Goal: Use online tool/utility

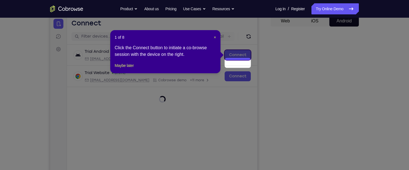
scroll to position [48, 0]
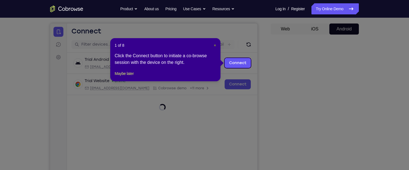
click at [215, 45] on span "×" at bounding box center [215, 45] width 2 height 4
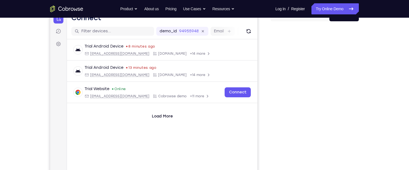
scroll to position [39, 0]
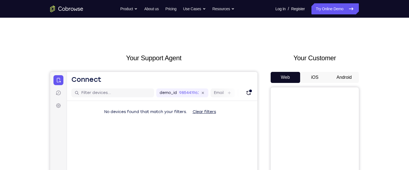
click at [350, 78] on button "Android" at bounding box center [345, 77] width 30 height 11
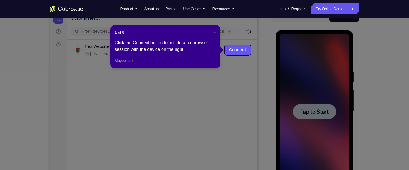
click at [126, 64] on button "Maybe later" at bounding box center [124, 60] width 19 height 7
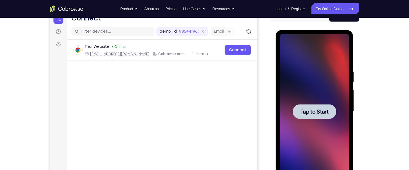
click at [320, 112] on span "Tap to Start" at bounding box center [314, 112] width 28 height 6
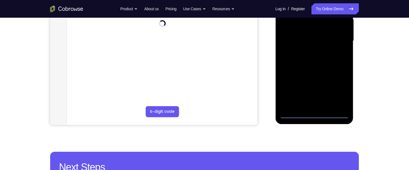
scroll to position [134, 0]
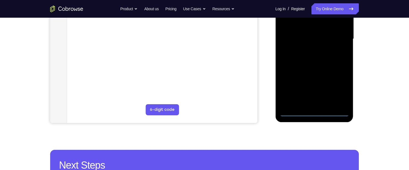
click at [312, 110] on div at bounding box center [315, 39] width 70 height 154
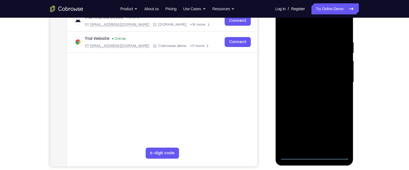
scroll to position [92, 0]
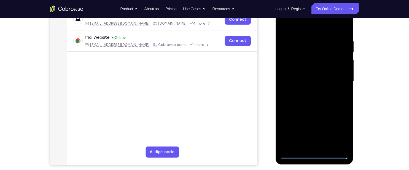
click at [294, 26] on div at bounding box center [315, 81] width 70 height 154
click at [336, 79] on div at bounding box center [315, 81] width 70 height 154
click at [293, 154] on div at bounding box center [315, 81] width 70 height 154
click at [291, 50] on div at bounding box center [315, 81] width 70 height 154
click at [295, 29] on div at bounding box center [315, 81] width 70 height 154
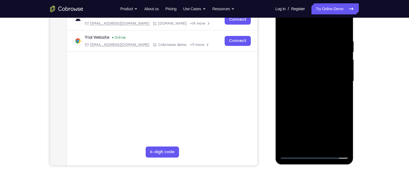
click at [310, 136] on div at bounding box center [315, 81] width 70 height 154
click at [310, 119] on div at bounding box center [315, 81] width 70 height 154
click at [285, 52] on div at bounding box center [315, 81] width 70 height 154
click at [292, 55] on div at bounding box center [315, 81] width 70 height 154
click at [294, 52] on div at bounding box center [315, 81] width 70 height 154
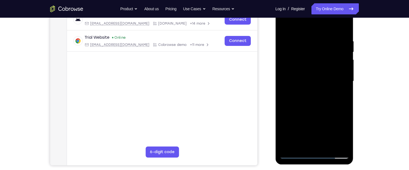
click at [338, 32] on div at bounding box center [315, 81] width 70 height 154
click at [342, 32] on div at bounding box center [315, 81] width 70 height 154
click at [314, 46] on div at bounding box center [315, 81] width 70 height 154
click at [304, 44] on div at bounding box center [315, 81] width 70 height 154
click at [303, 57] on div at bounding box center [315, 81] width 70 height 154
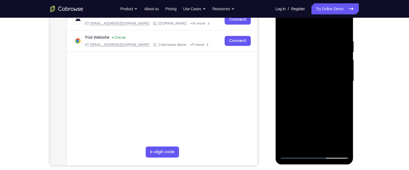
click at [316, 76] on div at bounding box center [315, 81] width 70 height 154
click at [339, 89] on div at bounding box center [315, 81] width 70 height 154
click at [335, 114] on div at bounding box center [315, 81] width 70 height 154
click at [339, 25] on div at bounding box center [315, 81] width 70 height 154
click at [284, 24] on div at bounding box center [315, 81] width 70 height 154
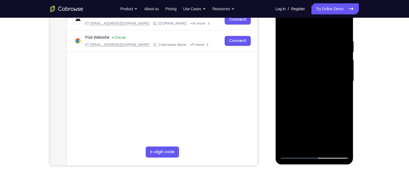
click at [313, 37] on div at bounding box center [315, 81] width 70 height 154
click at [282, 30] on div at bounding box center [315, 81] width 70 height 154
click at [313, 74] on div at bounding box center [315, 81] width 70 height 154
click at [327, 132] on div at bounding box center [315, 81] width 70 height 154
click at [334, 129] on div at bounding box center [315, 81] width 70 height 154
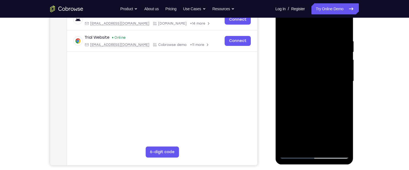
click at [326, 58] on div at bounding box center [315, 81] width 70 height 154
click at [311, 104] on div at bounding box center [315, 81] width 70 height 154
click at [316, 69] on div at bounding box center [315, 81] width 70 height 154
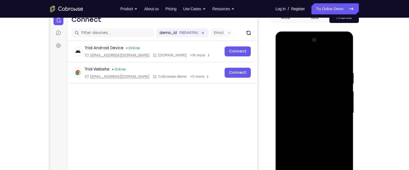
scroll to position [59, 0]
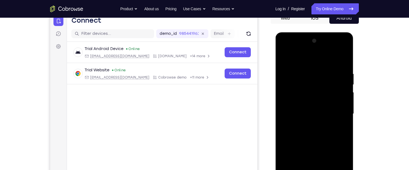
click at [335, 47] on div at bounding box center [315, 113] width 70 height 154
click at [313, 83] on div at bounding box center [315, 113] width 70 height 154
click at [337, 51] on div at bounding box center [315, 113] width 70 height 154
click at [317, 83] on div at bounding box center [315, 113] width 70 height 154
click at [337, 51] on div at bounding box center [315, 113] width 70 height 154
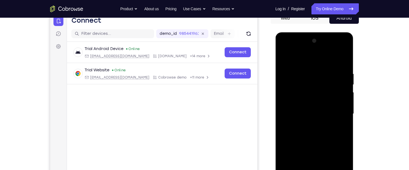
click at [319, 70] on div at bounding box center [315, 113] width 70 height 154
click at [285, 57] on div at bounding box center [315, 113] width 70 height 154
click at [312, 71] on div at bounding box center [315, 113] width 70 height 154
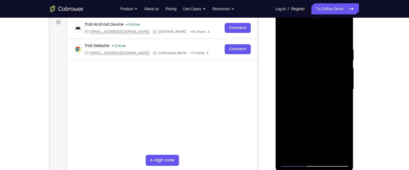
scroll to position [84, 0]
click at [328, 139] on div at bounding box center [315, 89] width 70 height 154
click at [327, 80] on div at bounding box center [315, 89] width 70 height 154
click at [313, 92] on div at bounding box center [315, 89] width 70 height 154
click at [321, 80] on div at bounding box center [315, 89] width 70 height 154
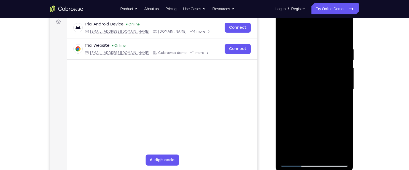
click at [332, 92] on div at bounding box center [315, 89] width 70 height 154
click at [327, 60] on div at bounding box center [315, 89] width 70 height 154
click at [314, 63] on div at bounding box center [315, 89] width 70 height 154
click at [345, 142] on div at bounding box center [315, 89] width 70 height 154
click at [343, 143] on div at bounding box center [315, 89] width 70 height 154
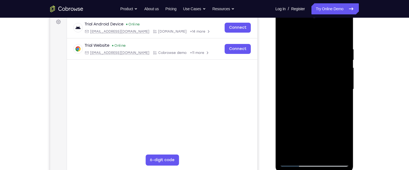
click at [306, 76] on div at bounding box center [315, 89] width 70 height 154
click at [343, 140] on div at bounding box center [315, 89] width 70 height 154
click at [342, 143] on div at bounding box center [315, 89] width 70 height 154
click at [344, 141] on div at bounding box center [315, 89] width 70 height 154
click at [345, 142] on div at bounding box center [315, 89] width 70 height 154
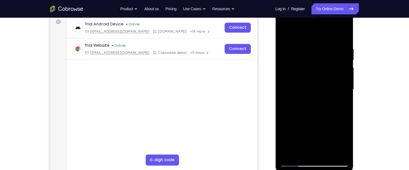
click at [345, 142] on div at bounding box center [315, 89] width 70 height 154
click at [343, 142] on div at bounding box center [315, 89] width 70 height 154
click at [342, 142] on div at bounding box center [315, 89] width 70 height 154
click at [342, 140] on div at bounding box center [315, 89] width 70 height 154
click at [314, 63] on div at bounding box center [315, 89] width 70 height 154
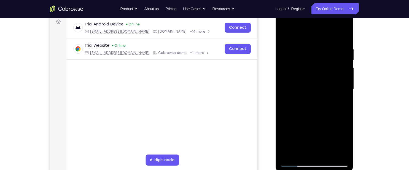
click at [312, 63] on div at bounding box center [315, 89] width 70 height 154
click at [314, 76] on div at bounding box center [315, 89] width 70 height 154
click at [313, 90] on div at bounding box center [315, 89] width 70 height 154
click at [340, 34] on div at bounding box center [315, 89] width 70 height 154
click at [337, 25] on div at bounding box center [315, 89] width 70 height 154
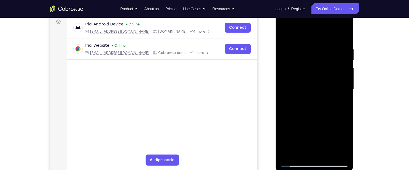
click at [317, 71] on div at bounding box center [315, 89] width 70 height 154
click at [324, 79] on div at bounding box center [315, 89] width 70 height 154
click at [318, 105] on div at bounding box center [315, 89] width 70 height 154
click at [317, 85] on div at bounding box center [315, 89] width 70 height 154
click at [286, 32] on div at bounding box center [315, 89] width 70 height 154
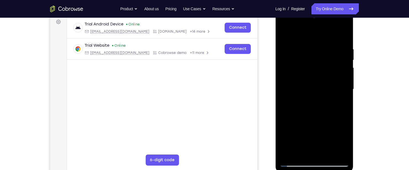
click at [337, 24] on div at bounding box center [315, 89] width 70 height 154
click at [345, 68] on div at bounding box center [315, 89] width 70 height 154
click at [345, 58] on div at bounding box center [315, 89] width 70 height 154
click at [345, 49] on div at bounding box center [315, 89] width 70 height 154
click at [344, 34] on div at bounding box center [315, 89] width 70 height 154
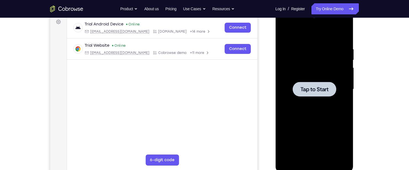
click at [322, 91] on span "Tap to Start" at bounding box center [314, 89] width 28 height 6
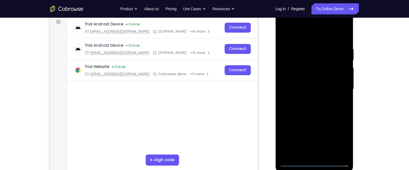
click at [315, 162] on div at bounding box center [315, 89] width 70 height 154
click at [340, 138] on div at bounding box center [315, 89] width 70 height 154
click at [297, 33] on div at bounding box center [315, 89] width 70 height 154
click at [337, 86] on div at bounding box center [315, 89] width 70 height 154
click at [306, 98] on div at bounding box center [315, 89] width 70 height 154
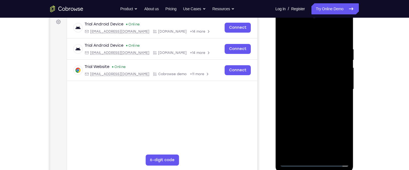
click at [324, 83] on div at bounding box center [315, 89] width 70 height 154
click at [304, 77] on div at bounding box center [315, 89] width 70 height 154
click at [317, 88] on div at bounding box center [315, 89] width 70 height 154
click at [335, 107] on div at bounding box center [315, 89] width 70 height 154
click at [324, 106] on div at bounding box center [315, 89] width 70 height 154
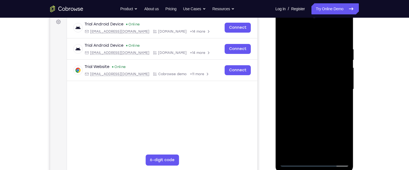
click at [313, 104] on div at bounding box center [315, 89] width 70 height 154
click at [317, 118] on div at bounding box center [315, 89] width 70 height 154
click at [302, 63] on div at bounding box center [315, 89] width 70 height 154
click at [315, 76] on div at bounding box center [315, 89] width 70 height 154
click at [336, 25] on div at bounding box center [315, 89] width 70 height 154
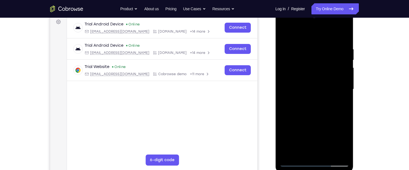
click at [284, 24] on div at bounding box center [315, 89] width 70 height 154
click at [311, 57] on div at bounding box center [315, 89] width 70 height 154
click at [295, 35] on div at bounding box center [315, 89] width 70 height 154
click at [288, 70] on div at bounding box center [315, 89] width 70 height 154
click at [343, 37] on div at bounding box center [315, 89] width 70 height 154
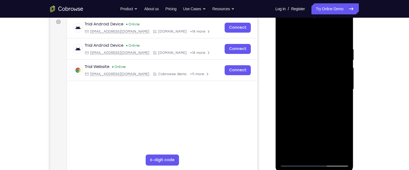
click at [343, 42] on div at bounding box center [315, 89] width 70 height 154
click at [311, 56] on div at bounding box center [315, 89] width 70 height 154
click at [306, 55] on div at bounding box center [315, 89] width 70 height 154
click at [345, 140] on div at bounding box center [315, 89] width 70 height 154
click at [301, 65] on div at bounding box center [315, 89] width 70 height 154
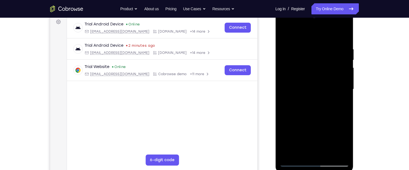
click at [310, 84] on div at bounding box center [315, 89] width 70 height 154
click at [337, 100] on div at bounding box center [315, 89] width 70 height 154
click at [338, 33] on div at bounding box center [315, 89] width 70 height 154
click at [321, 47] on div at bounding box center [315, 89] width 70 height 154
click at [282, 34] on div at bounding box center [315, 89] width 70 height 154
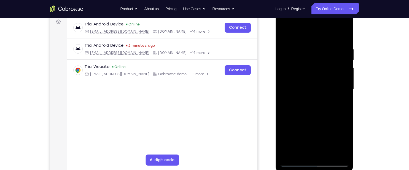
click at [335, 25] on div at bounding box center [315, 89] width 70 height 154
click at [305, 36] on div at bounding box center [315, 89] width 70 height 154
click at [301, 64] on div at bounding box center [315, 89] width 70 height 154
click at [311, 87] on div at bounding box center [315, 89] width 70 height 154
click at [337, 37] on div at bounding box center [315, 89] width 70 height 154
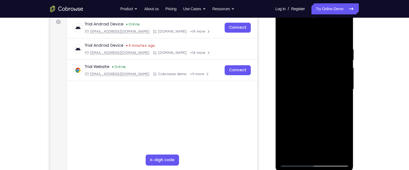
click at [303, 57] on div at bounding box center [315, 89] width 70 height 154
click at [314, 86] on div at bounding box center [315, 89] width 70 height 154
click at [320, 87] on div at bounding box center [315, 89] width 70 height 154
click at [314, 119] on div at bounding box center [315, 89] width 70 height 154
click at [323, 52] on div at bounding box center [315, 89] width 70 height 154
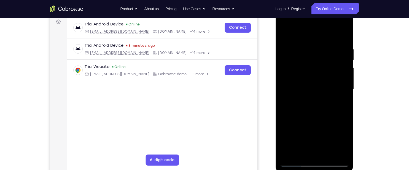
click at [301, 50] on div at bounding box center [315, 89] width 70 height 154
click at [340, 50] on div at bounding box center [315, 89] width 70 height 154
click at [310, 71] on div at bounding box center [315, 89] width 70 height 154
click at [303, 43] on div at bounding box center [315, 89] width 70 height 154
click at [305, 84] on div at bounding box center [315, 89] width 70 height 154
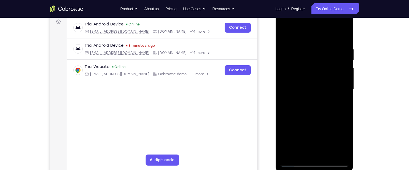
click at [306, 62] on div at bounding box center [315, 89] width 70 height 154
click at [342, 35] on div at bounding box center [315, 89] width 70 height 154
click at [309, 65] on div at bounding box center [315, 89] width 70 height 154
click at [344, 34] on div at bounding box center [315, 89] width 70 height 154
click at [343, 34] on div at bounding box center [315, 89] width 70 height 154
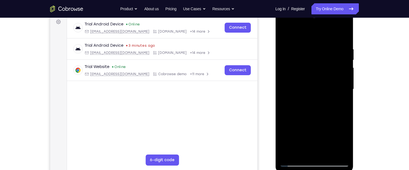
click at [306, 83] on div at bounding box center [315, 89] width 70 height 154
click at [315, 104] on div at bounding box center [315, 89] width 70 height 154
click at [325, 65] on div at bounding box center [315, 89] width 70 height 154
click at [302, 87] on div at bounding box center [315, 89] width 70 height 154
click at [317, 65] on div at bounding box center [315, 89] width 70 height 154
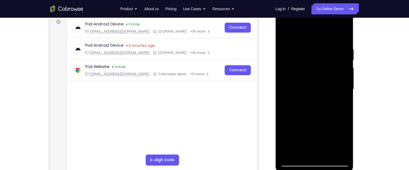
click at [290, 54] on div at bounding box center [315, 89] width 70 height 154
click at [311, 78] on div at bounding box center [315, 89] width 70 height 154
click at [314, 82] on div at bounding box center [315, 89] width 70 height 154
click at [311, 87] on div at bounding box center [315, 89] width 70 height 154
click at [311, 72] on div at bounding box center [315, 89] width 70 height 154
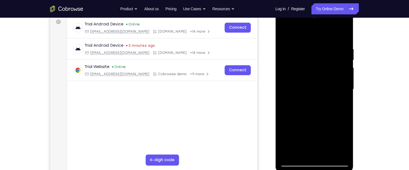
click at [311, 66] on div at bounding box center [315, 89] width 70 height 154
click at [299, 67] on div at bounding box center [315, 89] width 70 height 154
click at [296, 59] on div at bounding box center [315, 89] width 70 height 154
click at [295, 51] on div at bounding box center [315, 89] width 70 height 154
click at [292, 57] on div at bounding box center [315, 89] width 70 height 154
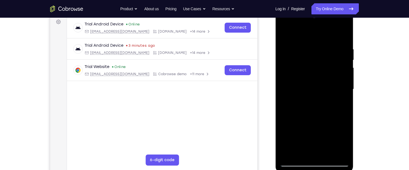
click at [295, 51] on div at bounding box center [315, 89] width 70 height 154
click at [293, 51] on div at bounding box center [315, 89] width 70 height 154
click at [293, 54] on div at bounding box center [315, 89] width 70 height 154
click at [294, 52] on div at bounding box center [315, 89] width 70 height 154
click at [292, 52] on div at bounding box center [315, 89] width 70 height 154
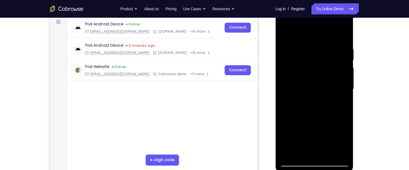
click at [296, 50] on div at bounding box center [315, 89] width 70 height 154
click at [284, 32] on div at bounding box center [315, 89] width 70 height 154
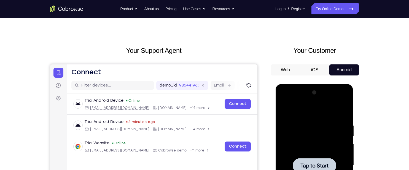
scroll to position [0, 0]
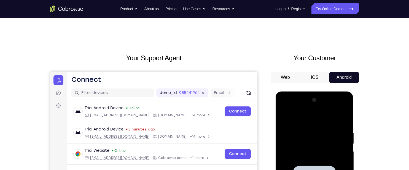
click at [313, 77] on button "iOS" at bounding box center [315, 77] width 30 height 11
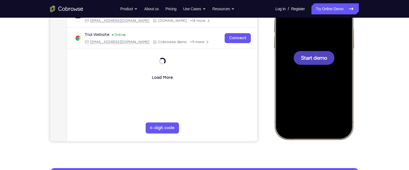
click at [315, 58] on span "Start demo" at bounding box center [314, 57] width 26 height 5
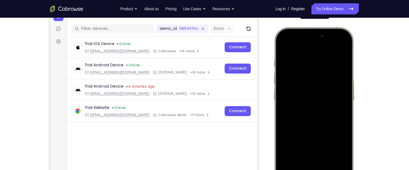
scroll to position [63, 0]
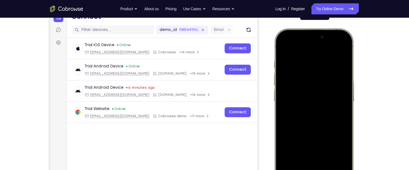
click at [340, 93] on div at bounding box center [314, 110] width 73 height 158
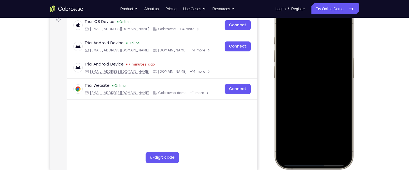
scroll to position [87, 0]
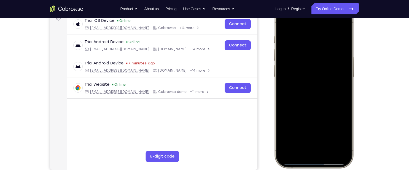
click at [319, 96] on div at bounding box center [314, 86] width 73 height 158
click at [338, 150] on div at bounding box center [314, 86] width 73 height 158
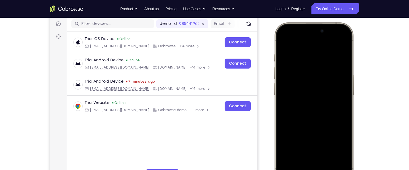
scroll to position [68, 0]
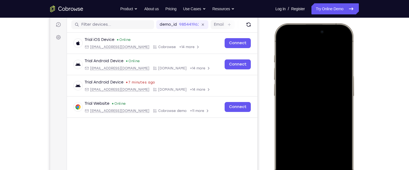
click at [280, 44] on div at bounding box center [314, 105] width 73 height 158
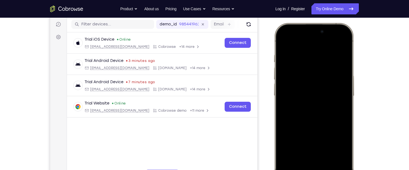
scroll to position [68, 0]
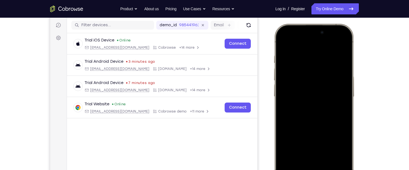
click at [345, 40] on div at bounding box center [314, 106] width 73 height 158
click at [304, 70] on div at bounding box center [314, 106] width 73 height 158
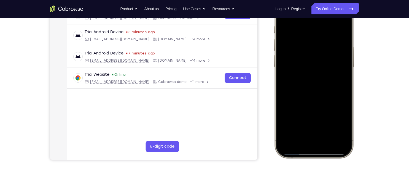
scroll to position [98, 0]
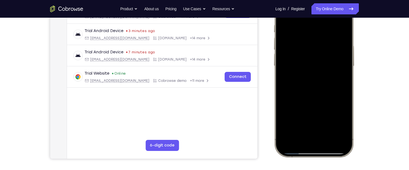
click at [314, 134] on div at bounding box center [314, 75] width 73 height 158
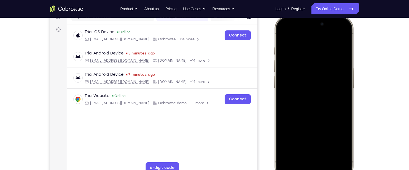
scroll to position [74, 0]
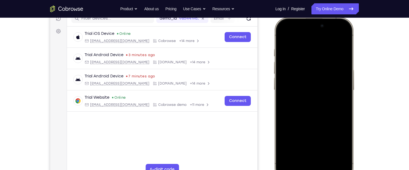
click at [322, 43] on div at bounding box center [314, 99] width 73 height 158
click at [310, 106] on div at bounding box center [314, 99] width 73 height 158
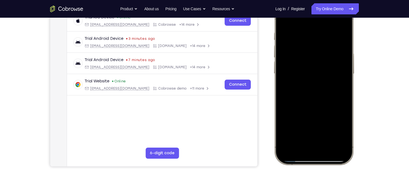
scroll to position [111, 0]
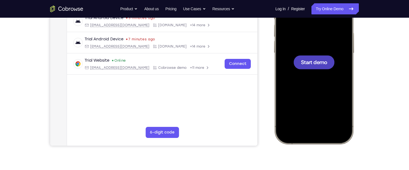
click at [313, 65] on span "Start demo" at bounding box center [314, 61] width 26 height 5
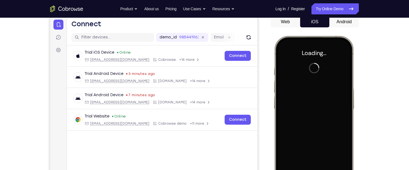
scroll to position [54, 0]
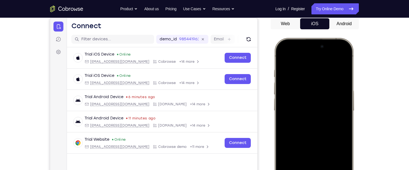
click at [338, 41] on div at bounding box center [314, 120] width 73 height 158
click at [321, 145] on div at bounding box center [314, 120] width 73 height 158
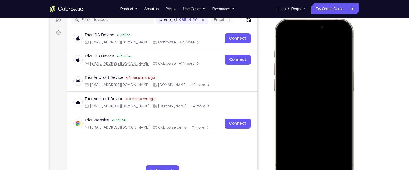
scroll to position [73, 0]
click at [340, 37] on div at bounding box center [314, 100] width 73 height 158
click at [307, 64] on div at bounding box center [314, 100] width 73 height 158
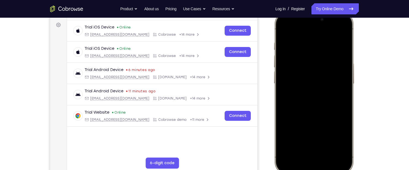
scroll to position [88, 0]
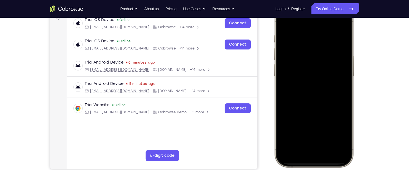
click at [302, 145] on div at bounding box center [314, 85] width 73 height 158
click at [297, 78] on div at bounding box center [314, 85] width 73 height 158
click at [312, 122] on div at bounding box center [314, 85] width 73 height 158
click at [310, 119] on div at bounding box center [314, 85] width 73 height 158
click at [318, 98] on div at bounding box center [314, 85] width 73 height 158
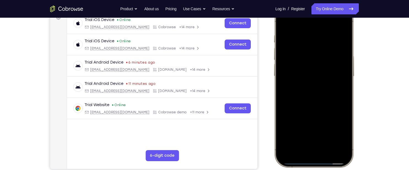
click at [286, 57] on div at bounding box center [314, 85] width 73 height 158
click at [343, 31] on div at bounding box center [314, 85] width 73 height 158
click at [313, 47] on div at bounding box center [314, 85] width 73 height 158
click at [310, 46] on div at bounding box center [314, 85] width 73 height 158
click at [302, 58] on div at bounding box center [314, 85] width 73 height 158
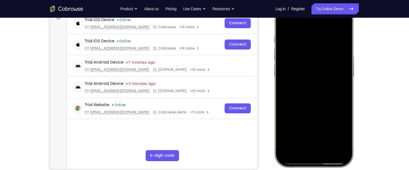
click at [315, 81] on div at bounding box center [314, 85] width 73 height 158
click at [342, 36] on div at bounding box center [314, 85] width 73 height 158
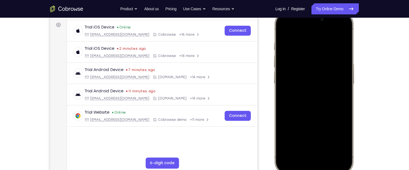
scroll to position [81, 0]
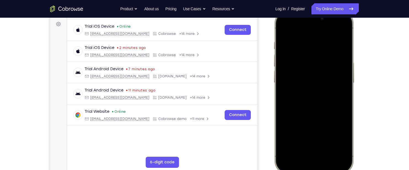
click at [282, 29] on div at bounding box center [314, 92] width 73 height 158
click at [325, 116] on div at bounding box center [314, 92] width 73 height 158
click at [316, 114] on div at bounding box center [314, 92] width 73 height 158
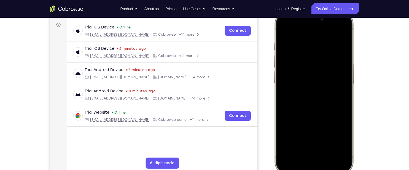
click at [281, 31] on div at bounding box center [314, 93] width 73 height 158
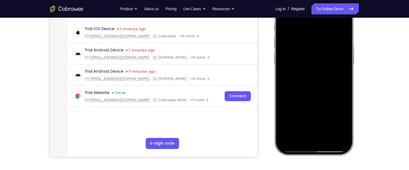
scroll to position [100, 0]
click at [304, 110] on div at bounding box center [314, 73] width 73 height 158
click at [326, 52] on div at bounding box center [314, 73] width 73 height 158
click at [327, 31] on div at bounding box center [314, 73] width 73 height 158
click at [330, 114] on div at bounding box center [314, 73] width 73 height 158
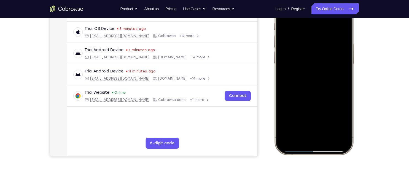
click at [337, 41] on div at bounding box center [314, 73] width 73 height 158
click at [316, 54] on div at bounding box center [314, 73] width 73 height 158
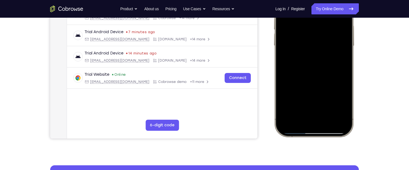
scroll to position [119, 0]
click at [346, 122] on div at bounding box center [314, 55] width 73 height 158
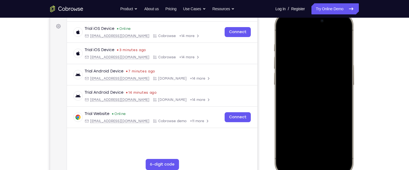
scroll to position [76, 0]
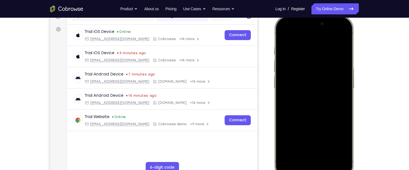
click at [331, 56] on div at bounding box center [314, 97] width 73 height 158
click at [282, 34] on div at bounding box center [314, 97] width 73 height 158
click at [303, 47] on div at bounding box center [314, 97] width 73 height 158
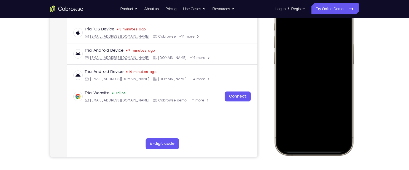
scroll to position [100, 0]
click at [315, 97] on div at bounding box center [314, 73] width 73 height 158
click at [309, 65] on div at bounding box center [314, 73] width 73 height 158
click at [319, 78] on div at bounding box center [314, 73] width 73 height 158
click at [313, 87] on div at bounding box center [314, 73] width 73 height 158
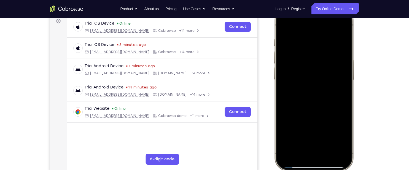
scroll to position [84, 0]
click at [344, 26] on div at bounding box center [314, 89] width 73 height 158
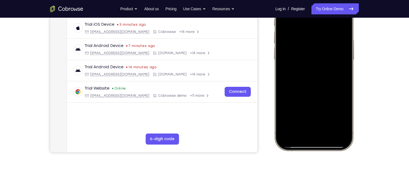
scroll to position [99, 0]
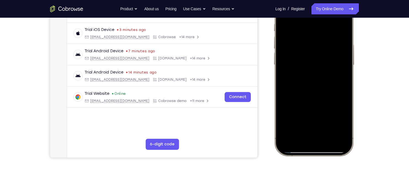
click at [282, 44] on div at bounding box center [314, 74] width 73 height 158
click at [281, 44] on div at bounding box center [314, 74] width 73 height 158
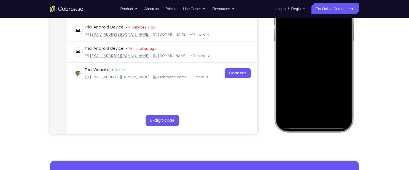
scroll to position [122, 0]
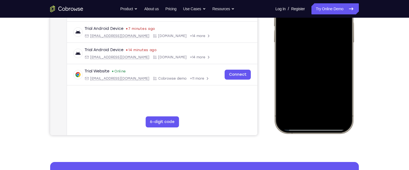
click at [344, 121] on div at bounding box center [314, 52] width 73 height 158
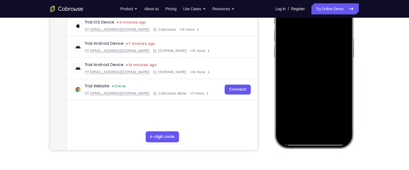
scroll to position [106, 0]
click at [331, 28] on div at bounding box center [314, 67] width 73 height 158
click at [314, 117] on div at bounding box center [314, 67] width 73 height 158
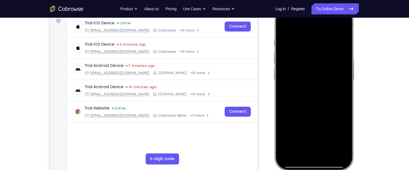
scroll to position [80, 0]
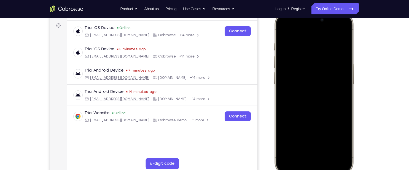
click at [282, 31] on div at bounding box center [314, 93] width 73 height 158
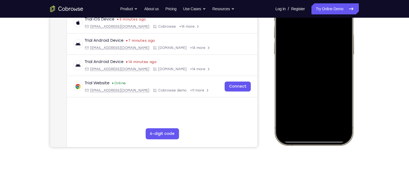
scroll to position [110, 0]
click at [316, 99] on div at bounding box center [314, 63] width 73 height 158
click at [328, 34] on div at bounding box center [314, 63] width 73 height 158
click at [328, 25] on div at bounding box center [314, 63] width 73 height 158
click at [327, 23] on div at bounding box center [314, 63] width 73 height 158
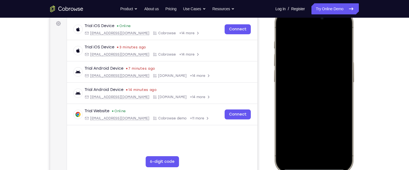
scroll to position [74, 0]
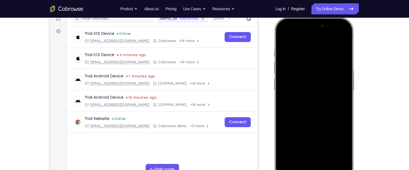
click at [307, 54] on div at bounding box center [314, 99] width 73 height 158
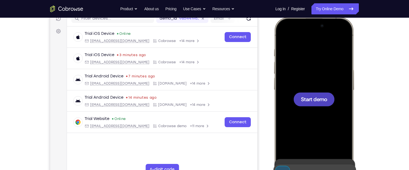
click at [307, 54] on div at bounding box center [314, 99] width 73 height 158
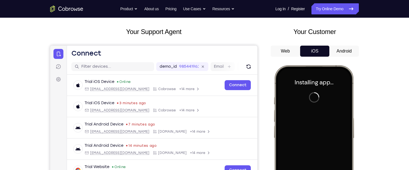
scroll to position [26, 0]
click at [348, 51] on button "Android" at bounding box center [345, 51] width 30 height 11
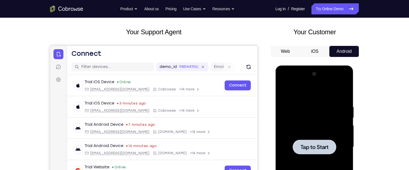
click at [305, 106] on div at bounding box center [315, 147] width 70 height 154
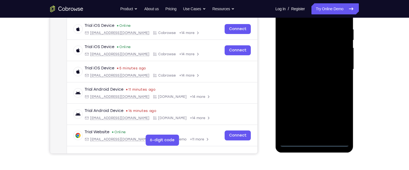
scroll to position [124, 0]
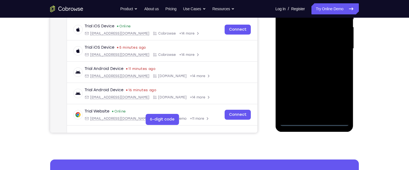
click at [314, 122] on div at bounding box center [315, 48] width 70 height 154
click at [337, 95] on div at bounding box center [315, 48] width 70 height 154
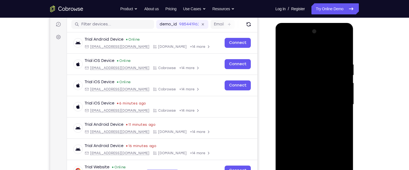
scroll to position [68, 0]
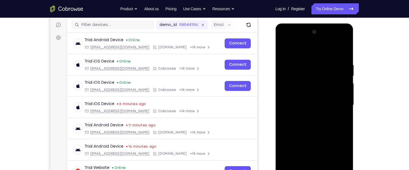
click at [311, 50] on div at bounding box center [315, 105] width 70 height 154
click at [319, 74] on div at bounding box center [315, 105] width 70 height 154
click at [295, 80] on div at bounding box center [315, 105] width 70 height 154
click at [285, 87] on div at bounding box center [315, 105] width 70 height 154
click at [342, 58] on div at bounding box center [315, 105] width 70 height 154
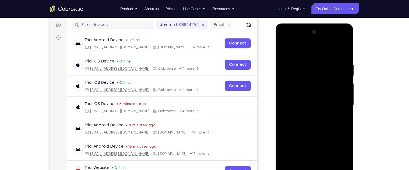
click at [317, 70] on div at bounding box center [315, 105] width 70 height 154
click at [308, 70] on div at bounding box center [315, 105] width 70 height 154
click at [304, 81] on div at bounding box center [315, 105] width 70 height 154
click at [312, 100] on div at bounding box center [315, 105] width 70 height 154
click at [340, 113] on div at bounding box center [315, 105] width 70 height 154
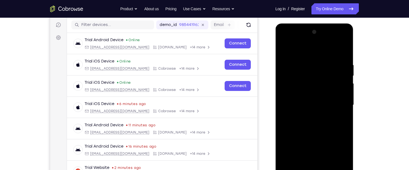
click at [338, 39] on div at bounding box center [315, 105] width 70 height 154
click at [283, 38] on div at bounding box center [315, 105] width 70 height 154
click at [338, 102] on div at bounding box center [315, 105] width 70 height 154
click at [308, 114] on div at bounding box center [315, 105] width 70 height 154
click at [308, 98] on div at bounding box center [315, 105] width 70 height 154
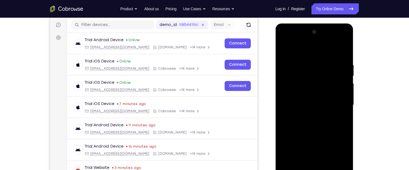
click at [308, 95] on div at bounding box center [315, 105] width 70 height 154
click at [318, 105] on div at bounding box center [315, 105] width 70 height 154
click at [316, 121] on div at bounding box center [315, 105] width 70 height 154
click at [310, 131] on div at bounding box center [315, 105] width 70 height 154
click at [318, 78] on div at bounding box center [315, 105] width 70 height 154
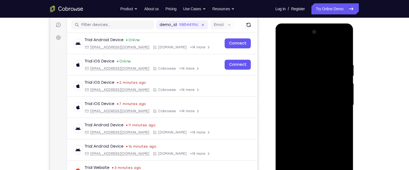
click at [314, 127] on div at bounding box center [315, 105] width 70 height 154
click at [317, 90] on div at bounding box center [315, 105] width 70 height 154
click at [337, 39] on div at bounding box center [315, 105] width 70 height 154
click at [304, 63] on div at bounding box center [315, 105] width 70 height 154
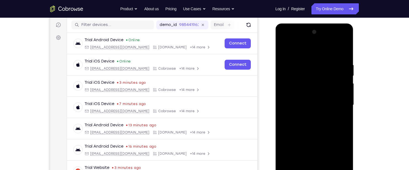
click at [283, 49] on div at bounding box center [315, 105] width 70 height 154
click at [337, 39] on div at bounding box center [315, 105] width 70 height 154
click at [306, 72] on div at bounding box center [315, 105] width 70 height 154
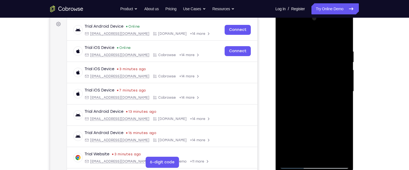
scroll to position [72, 0]
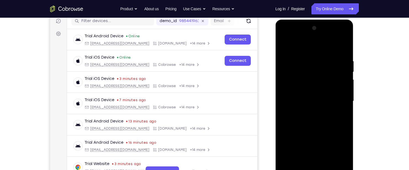
click at [282, 46] on div at bounding box center [315, 101] width 70 height 154
click at [310, 63] on div at bounding box center [315, 101] width 70 height 154
click at [314, 98] on div at bounding box center [315, 101] width 70 height 154
click at [306, 100] on div at bounding box center [315, 101] width 70 height 154
click at [322, 76] on div at bounding box center [315, 101] width 70 height 154
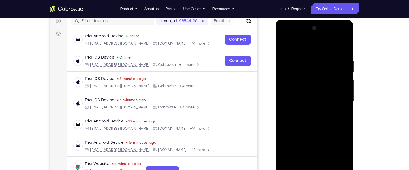
click at [328, 93] on div at bounding box center [315, 101] width 70 height 154
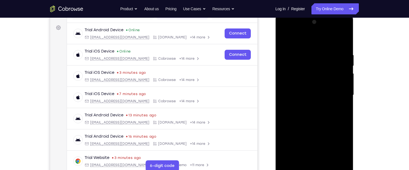
scroll to position [74, 0]
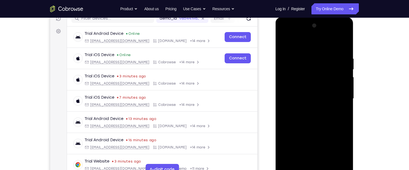
click at [283, 44] on div at bounding box center [315, 98] width 70 height 154
click at [282, 44] on div at bounding box center [315, 98] width 70 height 154
click at [338, 34] on div at bounding box center [315, 98] width 70 height 154
click at [314, 75] on div at bounding box center [315, 98] width 70 height 154
click at [324, 56] on div at bounding box center [315, 98] width 70 height 154
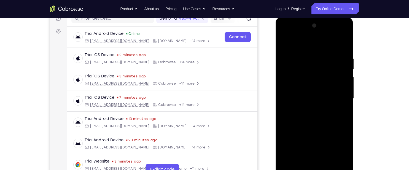
click at [328, 77] on div at bounding box center [315, 98] width 70 height 154
click at [326, 96] on div at bounding box center [315, 98] width 70 height 154
click at [326, 58] on div at bounding box center [315, 98] width 70 height 154
click at [344, 43] on div at bounding box center [315, 98] width 70 height 154
click at [324, 93] on div at bounding box center [315, 98] width 70 height 154
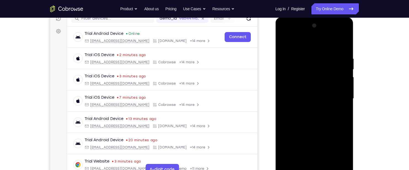
click at [317, 113] on div at bounding box center [315, 98] width 70 height 154
click at [330, 75] on div at bounding box center [315, 98] width 70 height 154
click at [307, 100] on div at bounding box center [315, 98] width 70 height 154
click at [339, 35] on div at bounding box center [315, 98] width 70 height 154
click at [324, 98] on div at bounding box center [315, 98] width 70 height 154
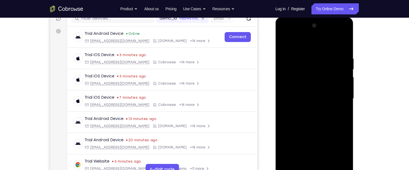
click at [283, 44] on div at bounding box center [315, 98] width 70 height 154
click at [316, 81] on div at bounding box center [315, 98] width 70 height 154
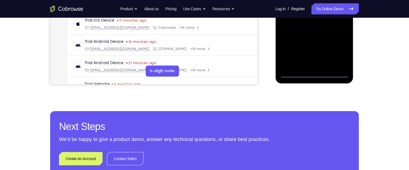
scroll to position [173, 0]
click at [314, 72] on div at bounding box center [315, 0] width 70 height 154
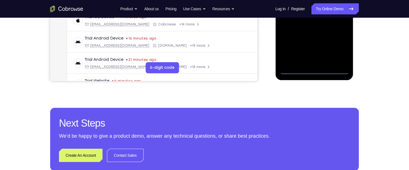
scroll to position [176, 0]
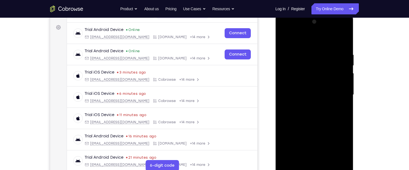
scroll to position [77, 0]
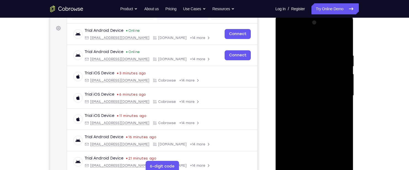
click at [296, 39] on div at bounding box center [315, 95] width 70 height 154
click at [307, 65] on div at bounding box center [315, 95] width 70 height 154
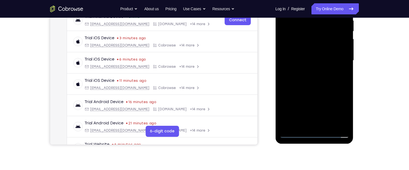
scroll to position [113, 0]
click at [343, 115] on div at bounding box center [315, 60] width 70 height 154
click at [344, 113] on div at bounding box center [315, 60] width 70 height 154
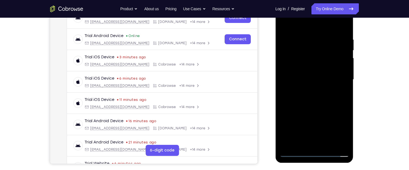
scroll to position [90, 0]
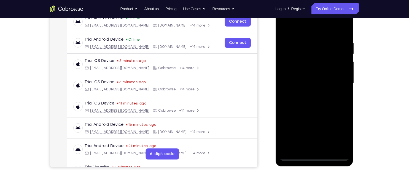
click at [294, 56] on div at bounding box center [315, 83] width 70 height 154
click at [286, 62] on div at bounding box center [315, 83] width 70 height 154
click at [344, 36] on div at bounding box center [315, 83] width 70 height 154
click at [321, 49] on div at bounding box center [315, 83] width 70 height 154
click at [317, 48] on div at bounding box center [315, 83] width 70 height 154
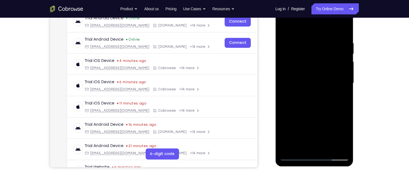
click at [311, 57] on div at bounding box center [315, 83] width 70 height 154
click at [313, 79] on div at bounding box center [315, 83] width 70 height 154
click at [340, 91] on div at bounding box center [315, 83] width 70 height 154
click at [338, 27] on div at bounding box center [315, 83] width 70 height 154
click at [315, 73] on div at bounding box center [315, 83] width 70 height 154
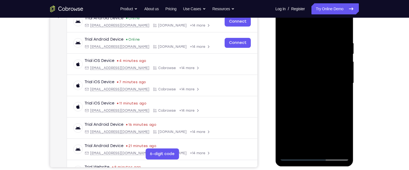
click at [283, 27] on div at bounding box center [315, 83] width 70 height 154
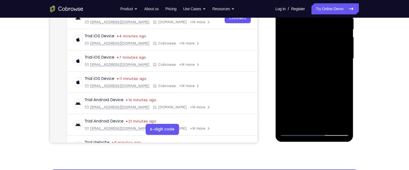
scroll to position [116, 0]
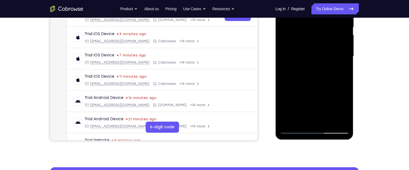
click at [314, 115] on div at bounding box center [315, 56] width 70 height 154
click at [330, 77] on div at bounding box center [315, 56] width 70 height 154
click at [329, 49] on div at bounding box center [315, 56] width 70 height 154
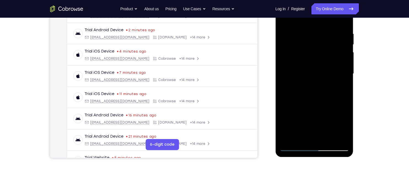
scroll to position [100, 0]
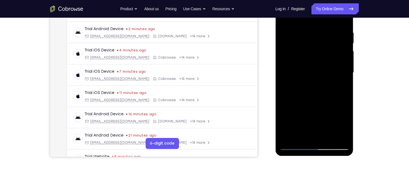
click at [313, 107] on div at bounding box center [315, 72] width 70 height 154
click at [309, 95] on div at bounding box center [315, 72] width 70 height 154
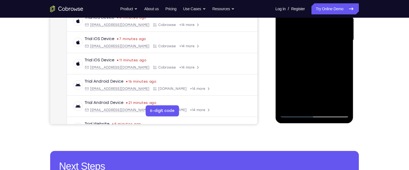
scroll to position [132, 0]
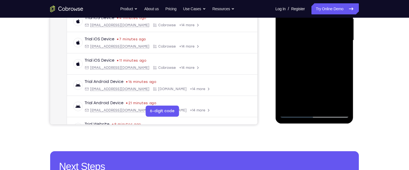
click at [329, 105] on div at bounding box center [315, 40] width 70 height 154
click at [313, 69] on div at bounding box center [315, 40] width 70 height 154
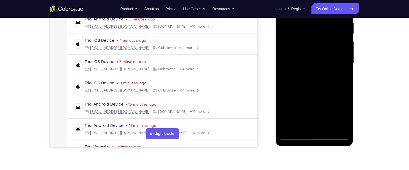
scroll to position [108, 0]
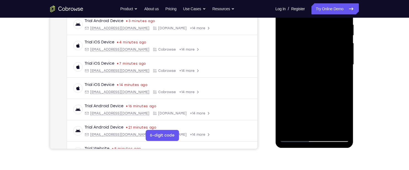
click at [303, 89] on div at bounding box center [315, 64] width 70 height 154
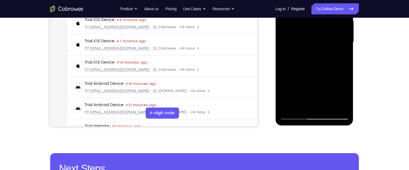
scroll to position [130, 0]
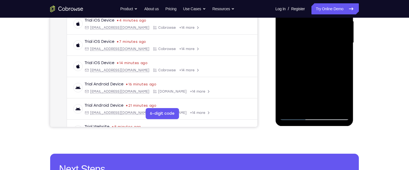
click at [340, 60] on div at bounding box center [315, 43] width 70 height 154
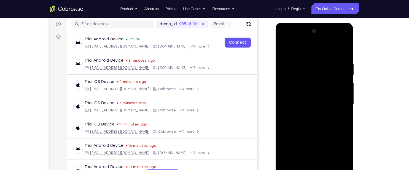
scroll to position [68, 0]
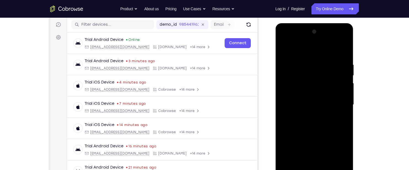
click at [284, 50] on div at bounding box center [315, 104] width 70 height 154
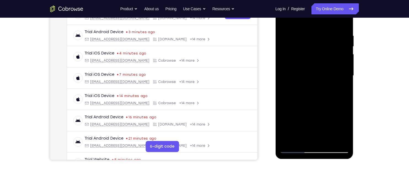
scroll to position [103, 0]
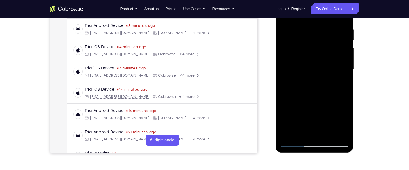
click at [310, 95] on div at bounding box center [315, 69] width 70 height 154
click at [318, 120] on div at bounding box center [315, 69] width 70 height 154
click at [298, 134] on div at bounding box center [315, 69] width 70 height 154
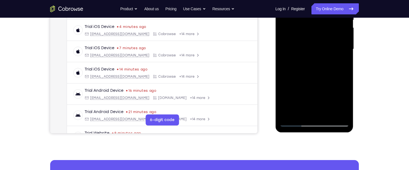
scroll to position [124, 0]
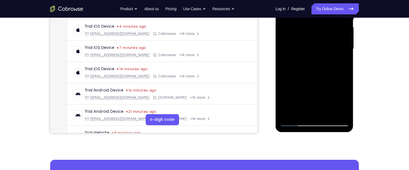
click at [343, 62] on div at bounding box center [315, 49] width 70 height 154
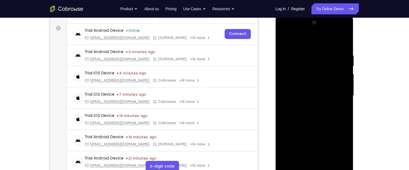
scroll to position [76, 0]
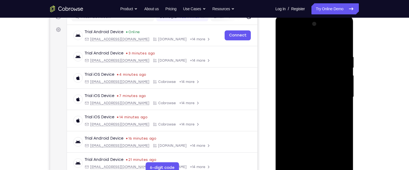
click at [282, 44] on div at bounding box center [315, 97] width 70 height 154
click at [312, 102] on div at bounding box center [315, 97] width 70 height 154
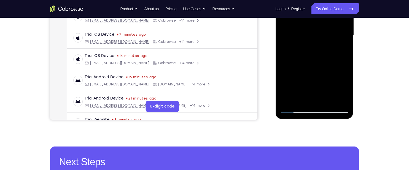
scroll to position [137, 0]
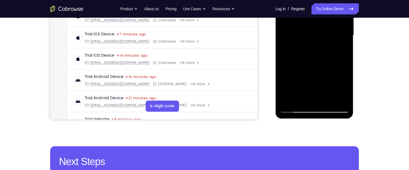
click at [310, 97] on div at bounding box center [315, 35] width 70 height 154
click at [339, 50] on div at bounding box center [315, 35] width 70 height 154
click at [365, 88] on div "Your Support Agent Your Customer Web iOS Android Next Steps We’d be happy to gi…" at bounding box center [204, 62] width 353 height 364
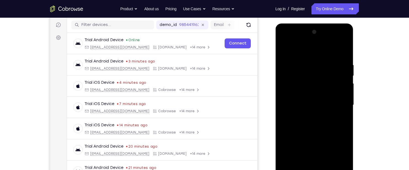
scroll to position [66, 0]
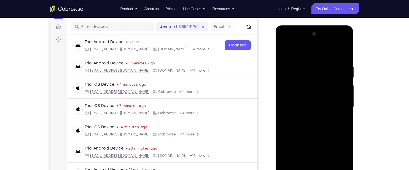
click at [284, 53] on div at bounding box center [315, 107] width 70 height 154
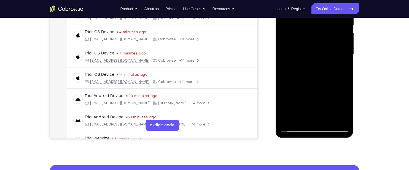
scroll to position [122, 0]
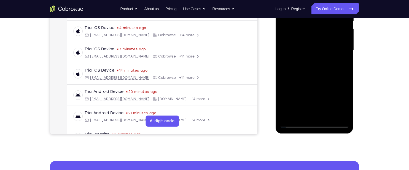
click at [303, 84] on div at bounding box center [315, 50] width 70 height 154
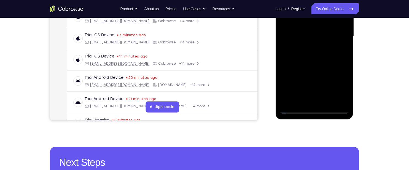
scroll to position [140, 0]
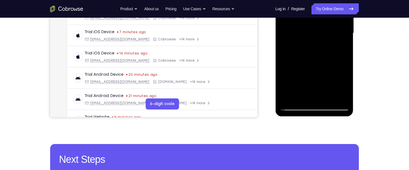
click at [309, 68] on div at bounding box center [315, 33] width 70 height 154
click at [309, 66] on div at bounding box center [315, 33] width 70 height 154
click at [341, 47] on div at bounding box center [315, 33] width 70 height 154
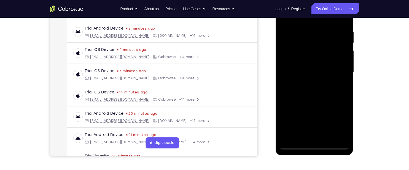
scroll to position [101, 0]
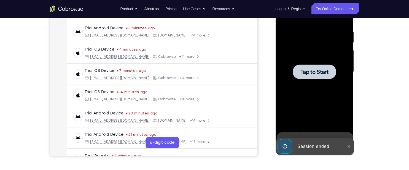
click at [319, 70] on span "Tap to Start" at bounding box center [314, 72] width 28 height 6
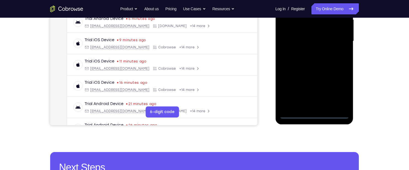
scroll to position [134, 0]
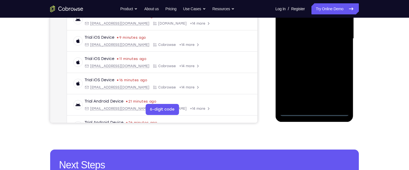
click at [348, 112] on div at bounding box center [315, 38] width 70 height 154
click at [313, 112] on div at bounding box center [315, 38] width 70 height 154
click at [337, 87] on div at bounding box center [315, 38] width 70 height 154
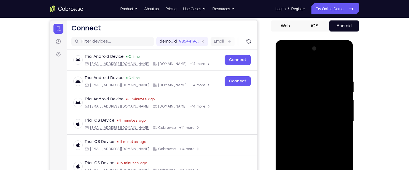
scroll to position [49, 0]
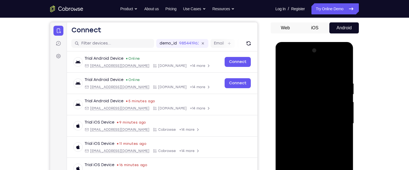
click at [300, 69] on div at bounding box center [315, 123] width 70 height 154
click at [315, 91] on div at bounding box center [315, 123] width 70 height 154
click at [294, 78] on div at bounding box center [315, 123] width 70 height 154
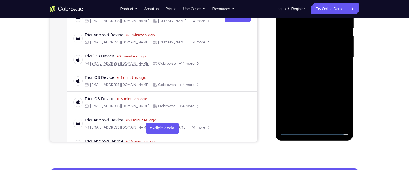
scroll to position [116, 0]
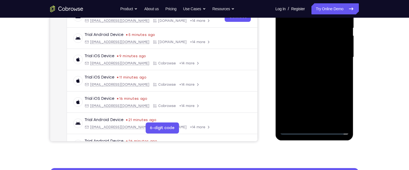
click at [313, 113] on div at bounding box center [315, 57] width 70 height 154
click at [317, 94] on div at bounding box center [315, 57] width 70 height 154
click at [308, 78] on div at bounding box center [315, 57] width 70 height 154
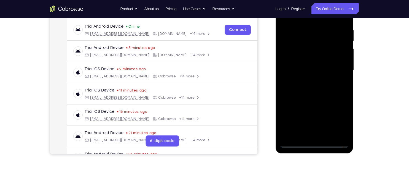
scroll to position [102, 0]
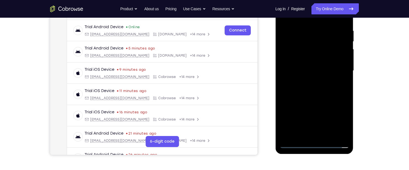
click at [314, 34] on div at bounding box center [315, 70] width 70 height 154
click at [307, 45] on div at bounding box center [315, 70] width 70 height 154
click at [342, 123] on div at bounding box center [315, 70] width 70 height 154
click at [316, 66] on div at bounding box center [315, 70] width 70 height 154
click at [338, 80] on div at bounding box center [315, 70] width 70 height 154
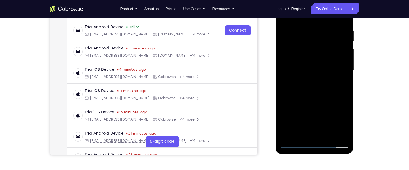
click at [336, 30] on div at bounding box center [315, 70] width 70 height 154
click at [327, 73] on div at bounding box center [315, 70] width 70 height 154
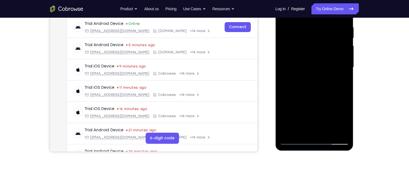
scroll to position [106, 0]
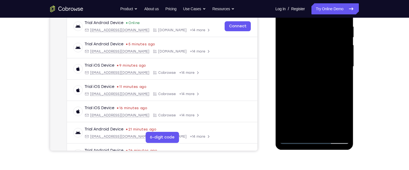
click at [320, 118] on div at bounding box center [315, 66] width 70 height 154
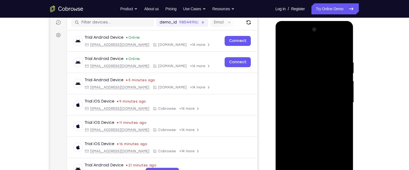
scroll to position [70, 0]
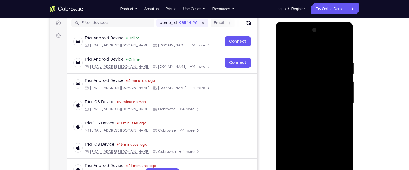
click at [312, 85] on div at bounding box center [315, 103] width 70 height 154
click at [313, 94] on div at bounding box center [315, 103] width 70 height 154
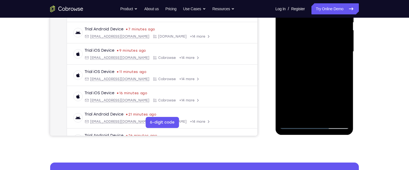
scroll to position [131, 0]
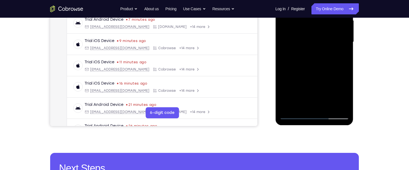
click at [295, 116] on div at bounding box center [315, 42] width 70 height 154
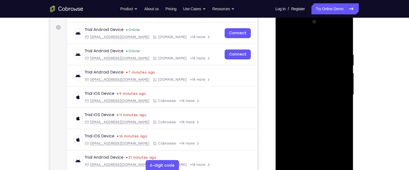
scroll to position [77, 0]
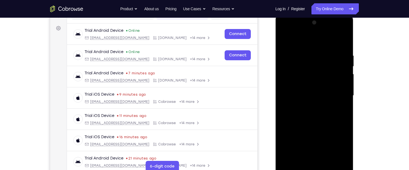
click at [337, 31] on div at bounding box center [315, 95] width 70 height 154
click at [305, 53] on div at bounding box center [315, 95] width 70 height 154
click at [312, 84] on div at bounding box center [315, 95] width 70 height 154
click at [314, 79] on div at bounding box center [315, 95] width 70 height 154
click at [337, 31] on div at bounding box center [315, 95] width 70 height 154
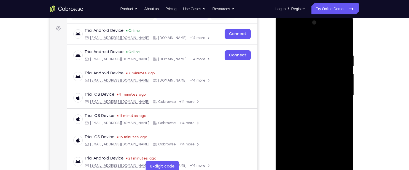
click at [305, 52] on div at bounding box center [315, 95] width 70 height 154
click at [335, 30] on div at bounding box center [315, 95] width 70 height 154
click at [305, 42] on div at bounding box center [315, 95] width 70 height 154
click at [338, 42] on div at bounding box center [315, 95] width 70 height 154
click at [329, 62] on div at bounding box center [315, 95] width 70 height 154
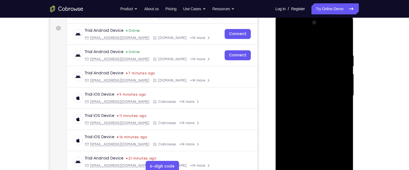
click at [314, 131] on div at bounding box center [315, 95] width 70 height 154
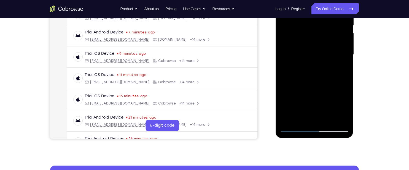
scroll to position [119, 0]
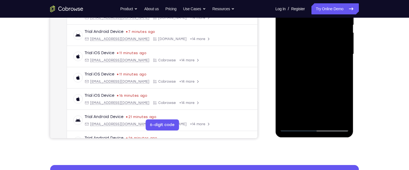
click at [311, 75] on div at bounding box center [315, 54] width 70 height 154
click at [328, 117] on div at bounding box center [315, 54] width 70 height 154
click at [316, 83] on div at bounding box center [315, 54] width 70 height 154
click at [309, 97] on div at bounding box center [315, 54] width 70 height 154
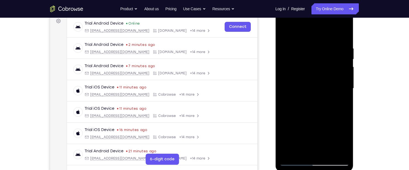
scroll to position [84, 0]
click at [284, 35] on div at bounding box center [315, 89] width 70 height 154
click at [304, 98] on div at bounding box center [315, 89] width 70 height 154
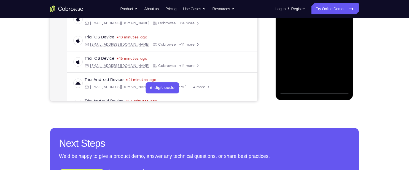
scroll to position [135, 0]
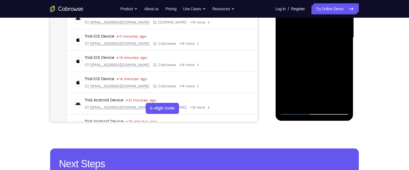
click at [341, 52] on div at bounding box center [315, 37] width 70 height 154
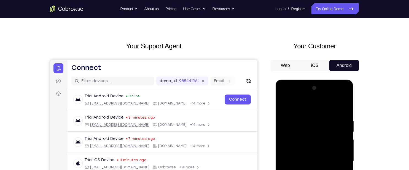
scroll to position [0, 0]
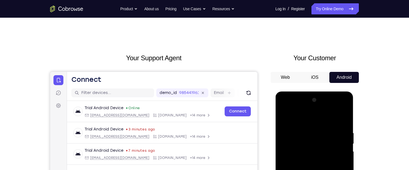
click at [282, 117] on div at bounding box center [315, 172] width 70 height 154
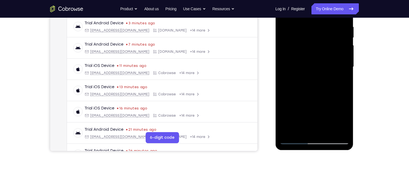
scroll to position [106, 0]
click at [311, 79] on div at bounding box center [315, 66] width 70 height 154
click at [340, 81] on div at bounding box center [315, 66] width 70 height 154
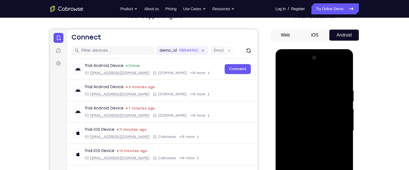
scroll to position [25, 0]
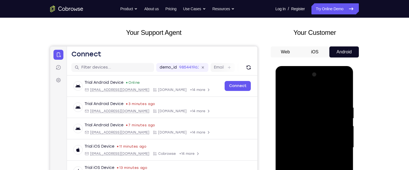
click at [284, 93] on div at bounding box center [315, 147] width 70 height 154
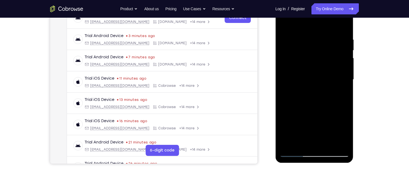
scroll to position [93, 0]
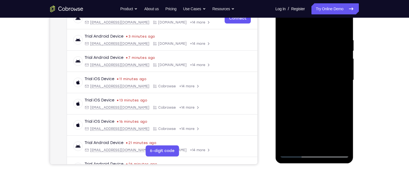
click at [313, 71] on div at bounding box center [315, 80] width 70 height 154
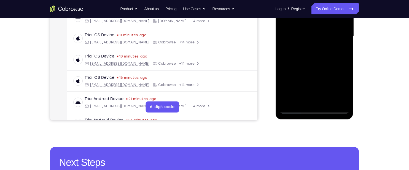
scroll to position [136, 0]
click at [342, 52] on div at bounding box center [315, 36] width 70 height 154
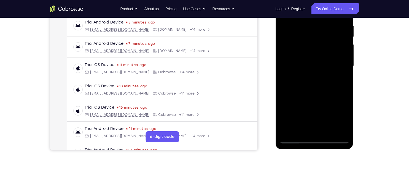
scroll to position [79, 0]
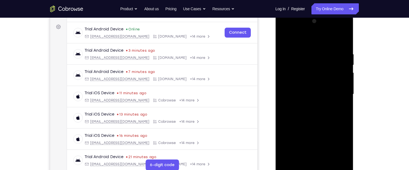
click at [286, 39] on div at bounding box center [315, 94] width 70 height 154
click at [308, 108] on div at bounding box center [315, 94] width 70 height 154
click at [305, 80] on div at bounding box center [315, 94] width 70 height 154
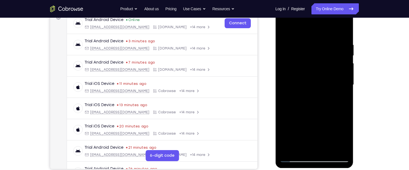
scroll to position [84, 0]
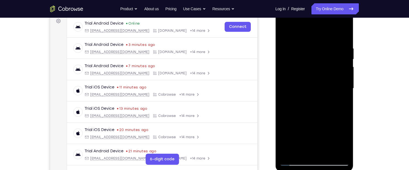
click at [343, 34] on div at bounding box center [315, 88] width 70 height 154
click at [283, 34] on div at bounding box center [315, 88] width 70 height 154
click at [288, 50] on div at bounding box center [315, 88] width 70 height 154
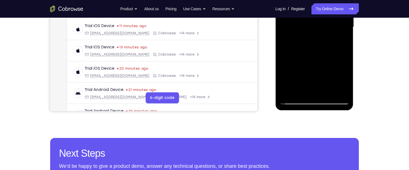
scroll to position [146, 0]
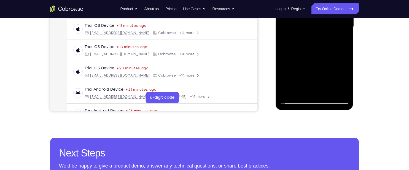
click at [300, 91] on div at bounding box center [315, 27] width 70 height 154
click at [324, 66] on div at bounding box center [315, 27] width 70 height 154
click at [321, 66] on div at bounding box center [315, 27] width 70 height 154
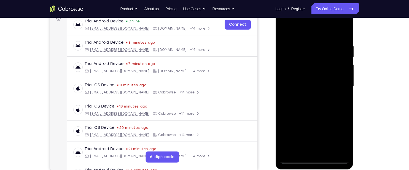
scroll to position [85, 0]
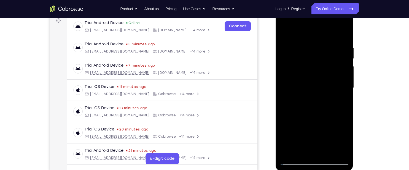
click at [344, 34] on div at bounding box center [315, 87] width 70 height 154
click at [307, 52] on div at bounding box center [315, 87] width 70 height 154
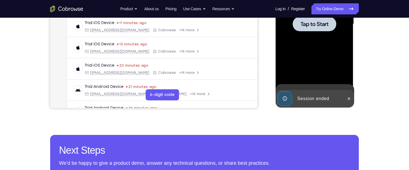
scroll to position [149, 0]
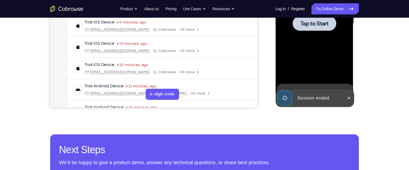
click at [314, 27] on div at bounding box center [315, 23] width 44 height 15
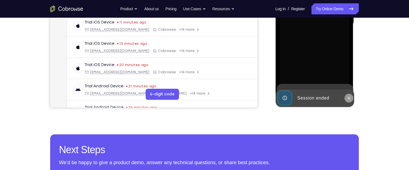
click at [349, 97] on icon at bounding box center [349, 98] width 4 height 4
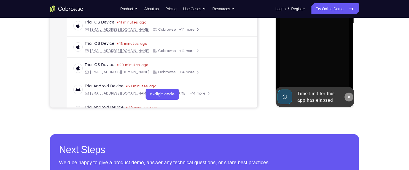
click at [349, 97] on icon at bounding box center [349, 97] width 4 height 4
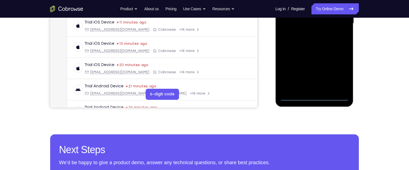
click at [313, 97] on div at bounding box center [315, 23] width 70 height 154
click at [337, 72] on div at bounding box center [315, 23] width 70 height 154
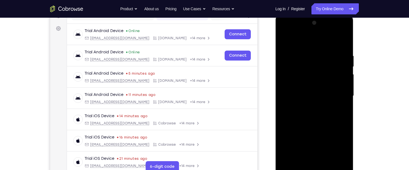
scroll to position [77, 0]
click at [293, 32] on div at bounding box center [315, 96] width 70 height 154
click at [305, 64] on div at bounding box center [315, 96] width 70 height 154
click at [295, 69] on div at bounding box center [315, 96] width 70 height 154
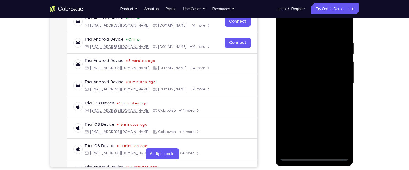
scroll to position [103, 0]
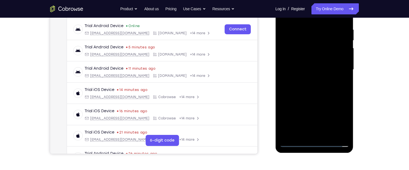
click at [282, 50] on div at bounding box center [315, 69] width 70 height 154
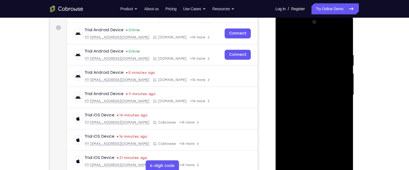
scroll to position [78, 0]
click at [344, 43] on div at bounding box center [315, 94] width 70 height 154
click at [344, 47] on div at bounding box center [315, 94] width 70 height 154
click at [314, 60] on div at bounding box center [315, 94] width 70 height 154
click at [304, 60] on div at bounding box center [315, 94] width 70 height 154
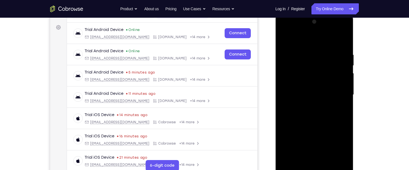
click at [303, 60] on div at bounding box center [315, 94] width 70 height 154
click at [305, 70] on div at bounding box center [315, 94] width 70 height 154
click at [314, 90] on div at bounding box center [315, 94] width 70 height 154
click at [339, 104] on div at bounding box center [315, 94] width 70 height 154
click at [329, 98] on div at bounding box center [315, 94] width 70 height 154
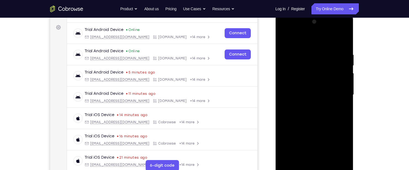
click at [310, 70] on div at bounding box center [315, 94] width 70 height 154
click at [338, 40] on div at bounding box center [315, 94] width 70 height 154
click at [284, 96] on div at bounding box center [315, 94] width 70 height 154
click at [319, 98] on div at bounding box center [315, 94] width 70 height 154
click at [328, 62] on div at bounding box center [315, 94] width 70 height 154
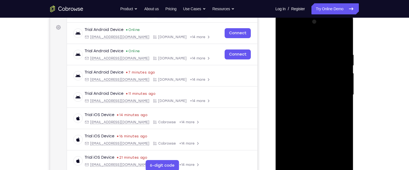
click at [281, 40] on div at bounding box center [315, 94] width 70 height 154
click at [284, 39] on div at bounding box center [315, 94] width 70 height 154
click at [337, 29] on div at bounding box center [315, 94] width 70 height 154
click at [309, 61] on div at bounding box center [315, 94] width 70 height 154
click at [282, 39] on div at bounding box center [315, 94] width 70 height 154
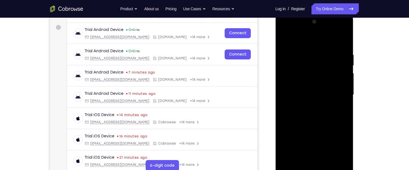
click at [319, 63] on div at bounding box center [315, 94] width 70 height 154
click at [284, 39] on div at bounding box center [315, 94] width 70 height 154
click at [319, 114] on div at bounding box center [315, 94] width 70 height 154
click at [281, 41] on div at bounding box center [315, 94] width 70 height 154
click at [312, 119] on div at bounding box center [315, 94] width 70 height 154
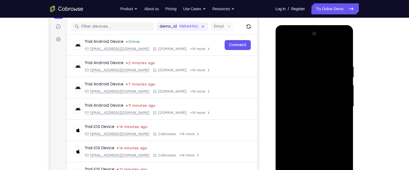
scroll to position [61, 0]
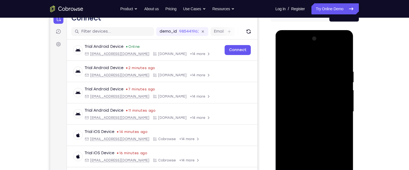
click at [282, 56] on div at bounding box center [315, 111] width 70 height 154
click at [317, 115] on div at bounding box center [315, 111] width 70 height 154
click at [283, 57] on div at bounding box center [315, 111] width 70 height 154
click at [313, 69] on div at bounding box center [315, 111] width 70 height 154
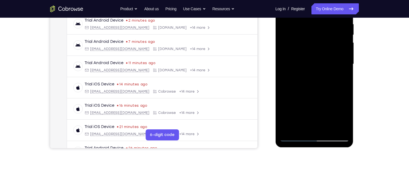
scroll to position [109, 0]
click at [329, 41] on div at bounding box center [315, 63] width 70 height 154
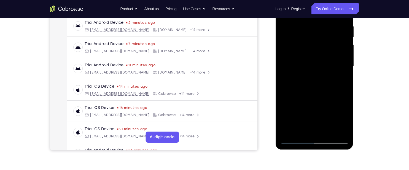
scroll to position [124, 0]
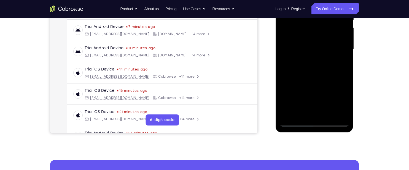
click at [313, 82] on div at bounding box center [315, 49] width 70 height 154
click at [313, 72] on div at bounding box center [315, 49] width 70 height 154
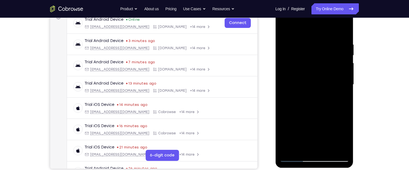
scroll to position [89, 0]
click at [305, 48] on div at bounding box center [315, 83] width 70 height 154
click at [334, 51] on div at bounding box center [315, 83] width 70 height 154
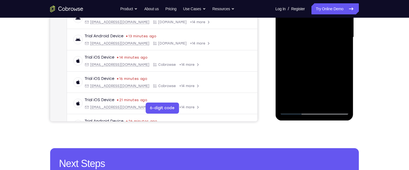
scroll to position [138, 0]
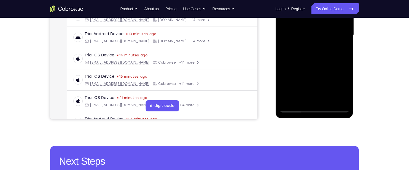
click at [329, 98] on div at bounding box center [315, 35] width 70 height 154
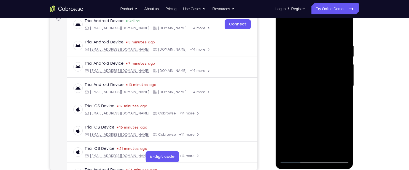
scroll to position [87, 0]
click at [315, 115] on div at bounding box center [315, 85] width 70 height 154
click at [287, 30] on div at bounding box center [315, 85] width 70 height 154
click at [306, 41] on div at bounding box center [315, 85] width 70 height 154
click at [342, 34] on div at bounding box center [315, 85] width 70 height 154
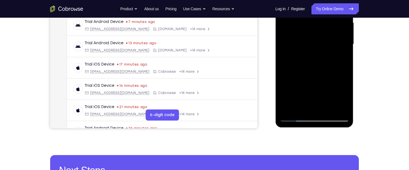
scroll to position [129, 0]
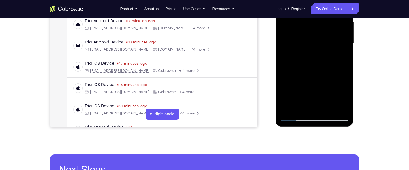
click at [340, 108] on div at bounding box center [315, 43] width 70 height 154
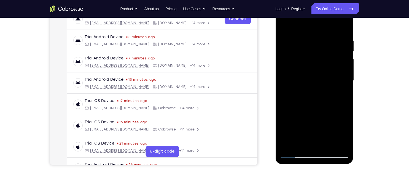
scroll to position [92, 0]
click at [284, 25] on div at bounding box center [315, 81] width 70 height 154
click at [304, 108] on div at bounding box center [315, 81] width 70 height 154
click at [284, 25] on div at bounding box center [315, 81] width 70 height 154
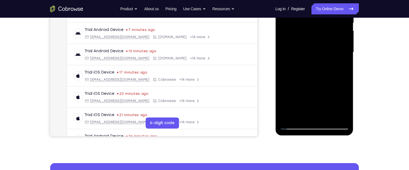
scroll to position [121, 0]
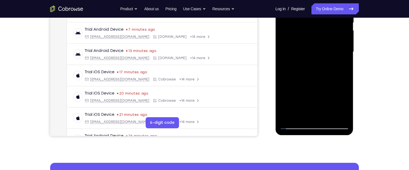
click at [320, 23] on div at bounding box center [315, 52] width 70 height 154
click at [313, 31] on div at bounding box center [315, 52] width 70 height 154
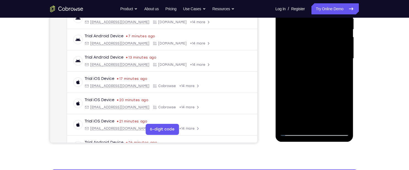
scroll to position [104, 0]
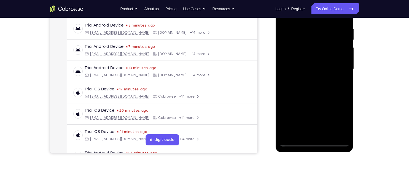
click at [316, 66] on div at bounding box center [315, 69] width 70 height 154
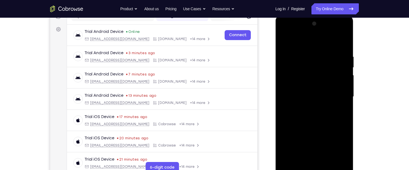
scroll to position [66, 0]
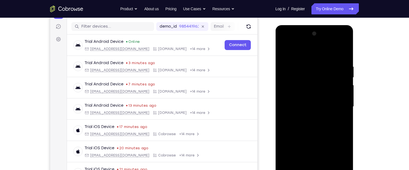
click at [337, 41] on div at bounding box center [315, 106] width 70 height 154
click at [309, 74] on div at bounding box center [315, 106] width 70 height 154
click at [283, 52] on div at bounding box center [315, 106] width 70 height 154
click at [313, 63] on div at bounding box center [315, 106] width 70 height 154
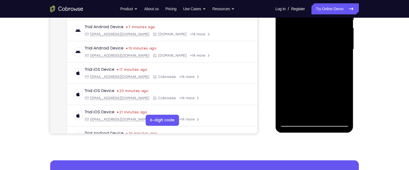
scroll to position [124, 0]
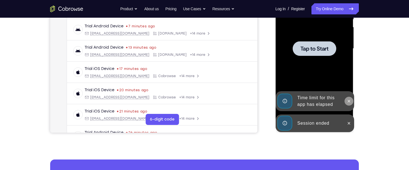
click at [349, 99] on icon at bounding box center [349, 101] width 4 height 4
